Goal: Transaction & Acquisition: Purchase product/service

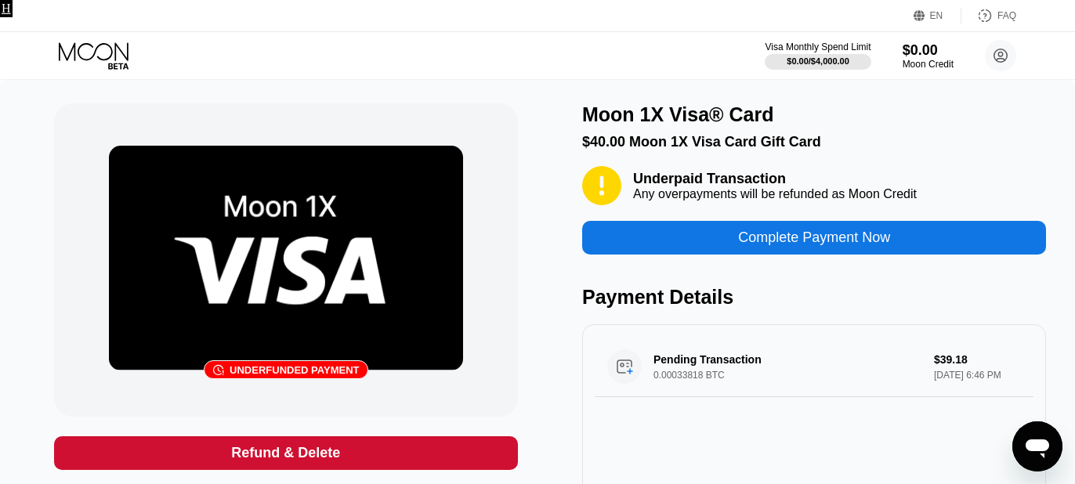
click at [680, 254] on div "Complete Payment Now" at bounding box center [814, 238] width 464 height 34
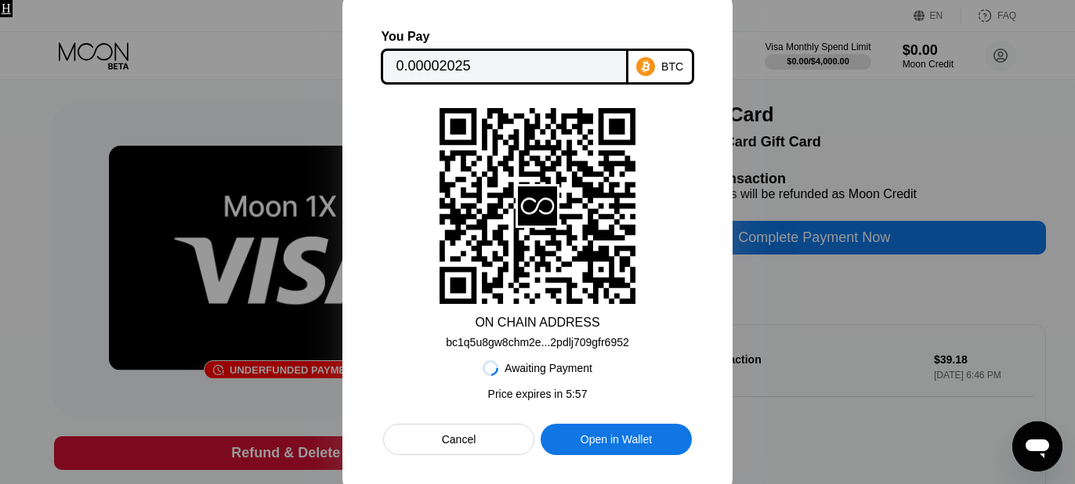
click at [463, 61] on input "0.00002025" at bounding box center [504, 66] width 217 height 31
click at [500, 342] on div "bc1q5u8gw8chm2e...2pdlj709gfr6952" at bounding box center [537, 342] width 183 height 13
click at [485, 64] on input "0.00002025" at bounding box center [504, 66] width 217 height 31
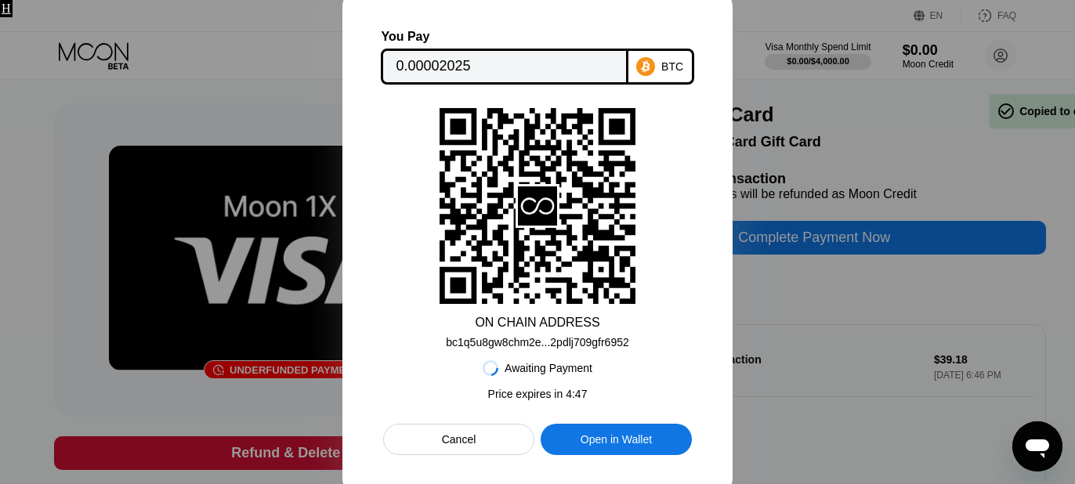
click at [485, 64] on input "0.00002025" at bounding box center [504, 66] width 217 height 31
click at [553, 343] on div "bc1q5u8gw8chm2e...2pdlj709gfr6952" at bounding box center [537, 342] width 183 height 13
click at [431, 344] on div "ON CHAIN ADDRESS bc1q5u8gw8chm2e...2pdlj709gfr6952" at bounding box center [537, 228] width 309 height 241
